Goal: Task Accomplishment & Management: Manage account settings

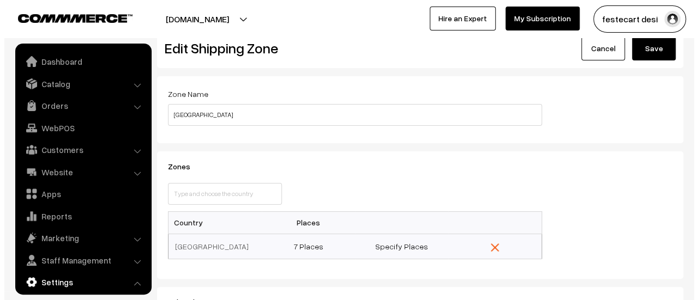
scroll to position [90, 0]
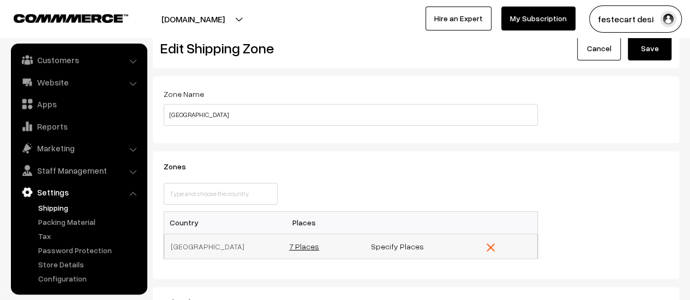
click at [297, 247] on link "7 Places" at bounding box center [304, 246] width 30 height 9
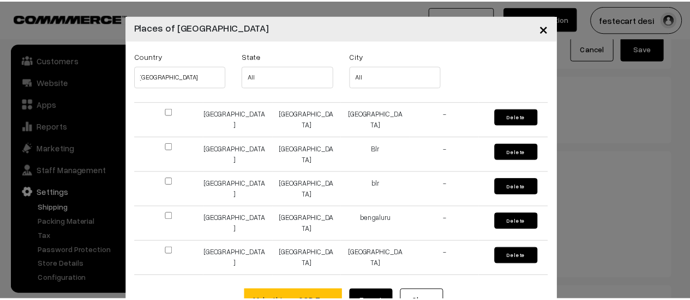
scroll to position [38, 0]
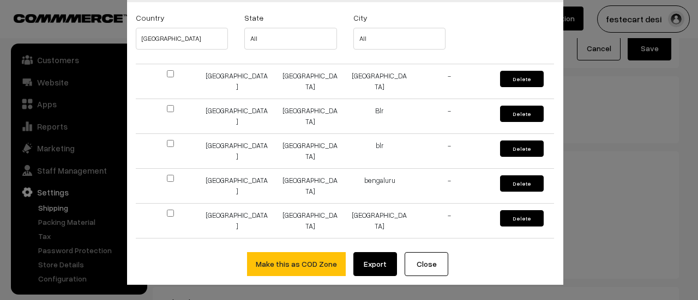
click at [420, 274] on button "Close" at bounding box center [427, 264] width 44 height 24
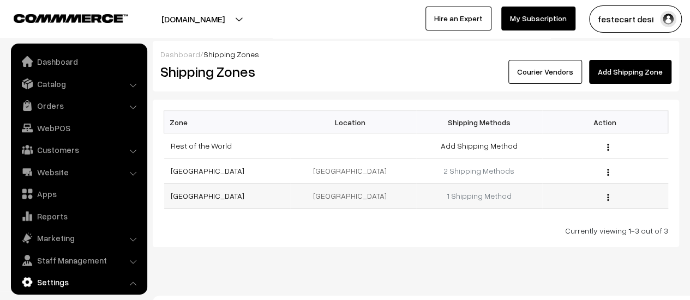
scroll to position [90, 0]
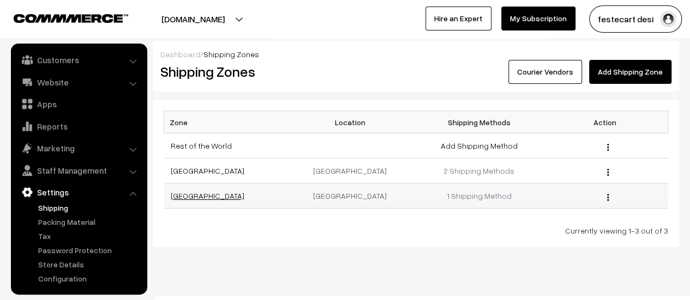
click at [177, 192] on link "[GEOGRAPHIC_DATA]" at bounding box center [208, 195] width 74 height 9
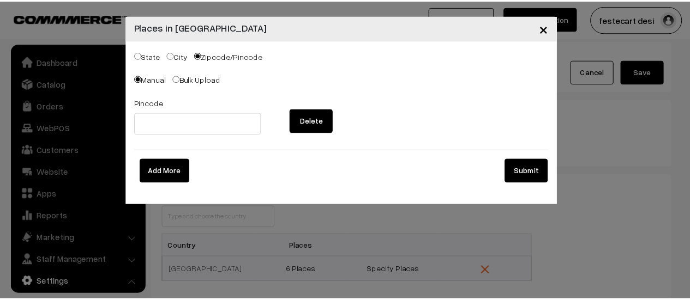
scroll to position [90, 0]
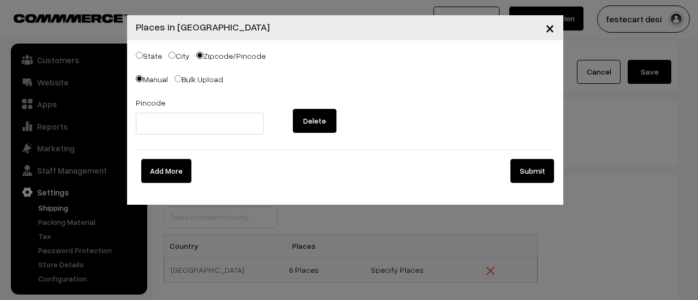
click at [172, 58] on input "City" at bounding box center [171, 55] width 7 height 7
radio input "true"
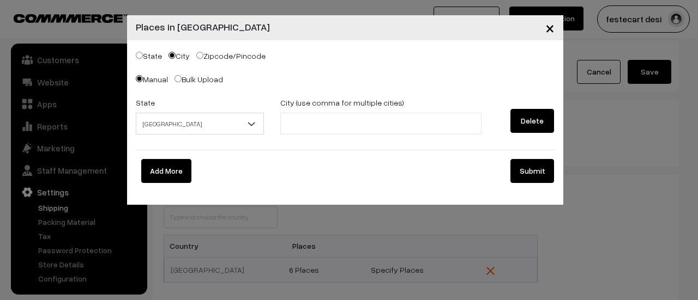
click at [180, 125] on span "[GEOGRAPHIC_DATA]" at bounding box center [200, 123] width 128 height 19
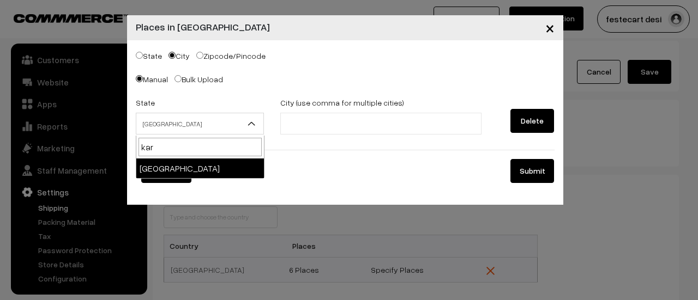
type input "kar"
select select "[GEOGRAPHIC_DATA]"
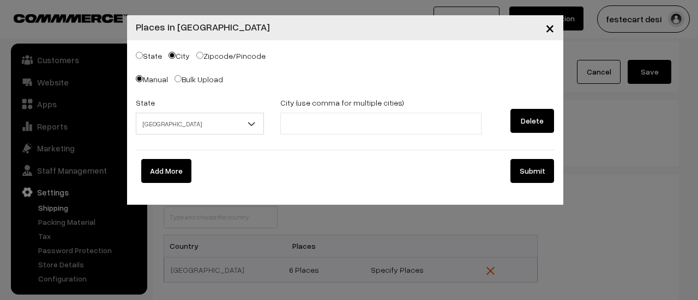
click at [306, 122] on input "text" at bounding box center [331, 123] width 95 height 11
type input "[GEOGRAPHIC_DATA]"
click at [537, 178] on button "Submit" at bounding box center [532, 171] width 44 height 24
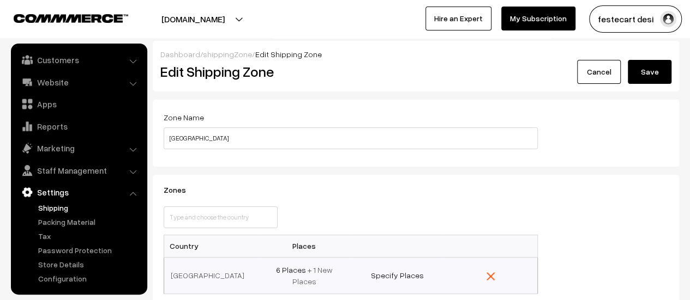
click at [653, 62] on button "Save" at bounding box center [650, 72] width 44 height 24
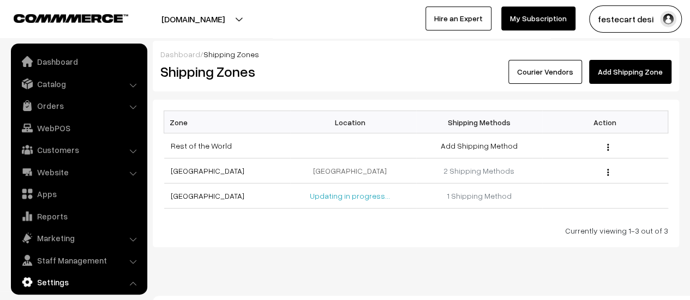
scroll to position [90, 0]
